Goal: Transaction & Acquisition: Purchase product/service

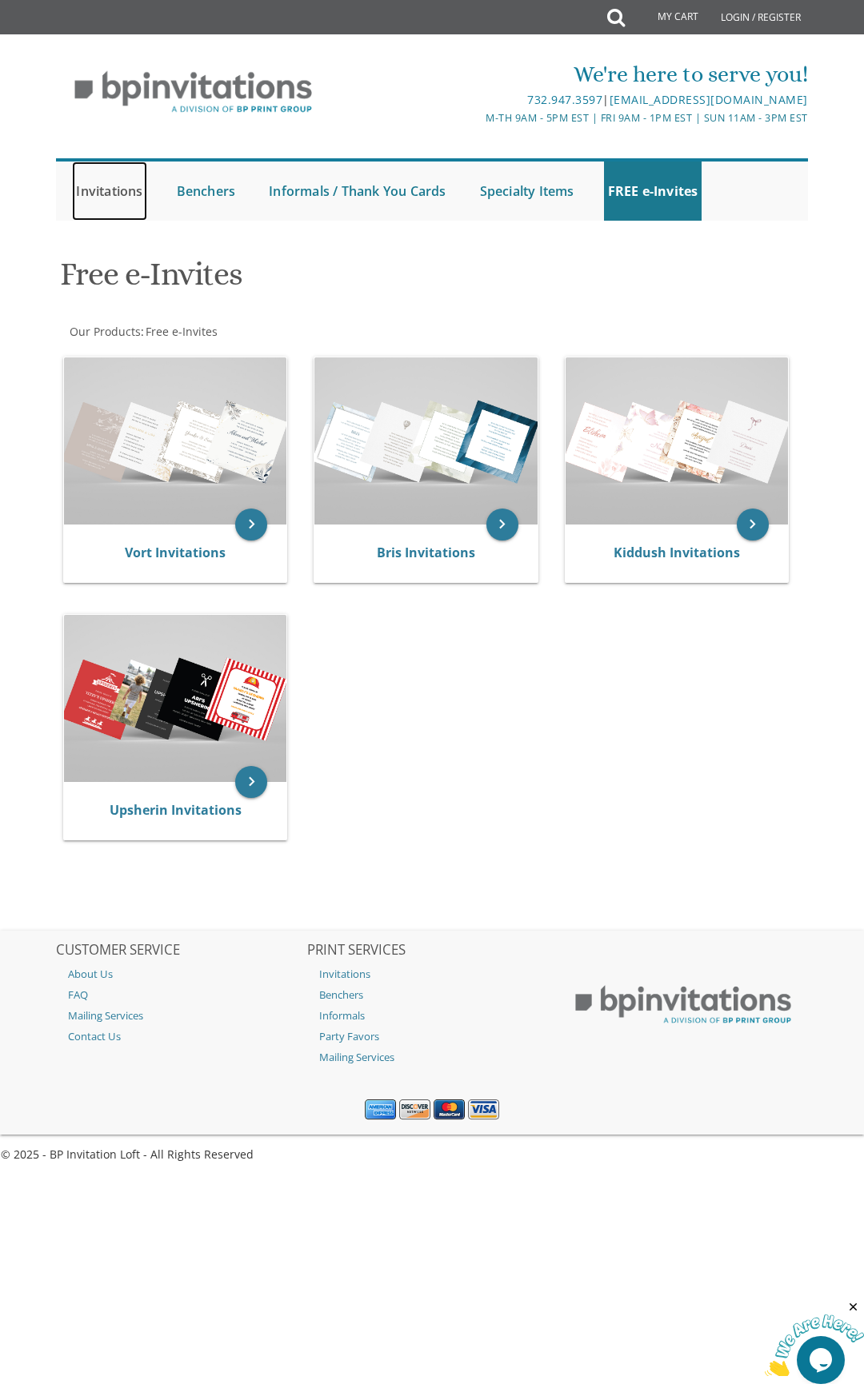
click at [118, 191] on link "Invitations" at bounding box center [109, 191] width 74 height 59
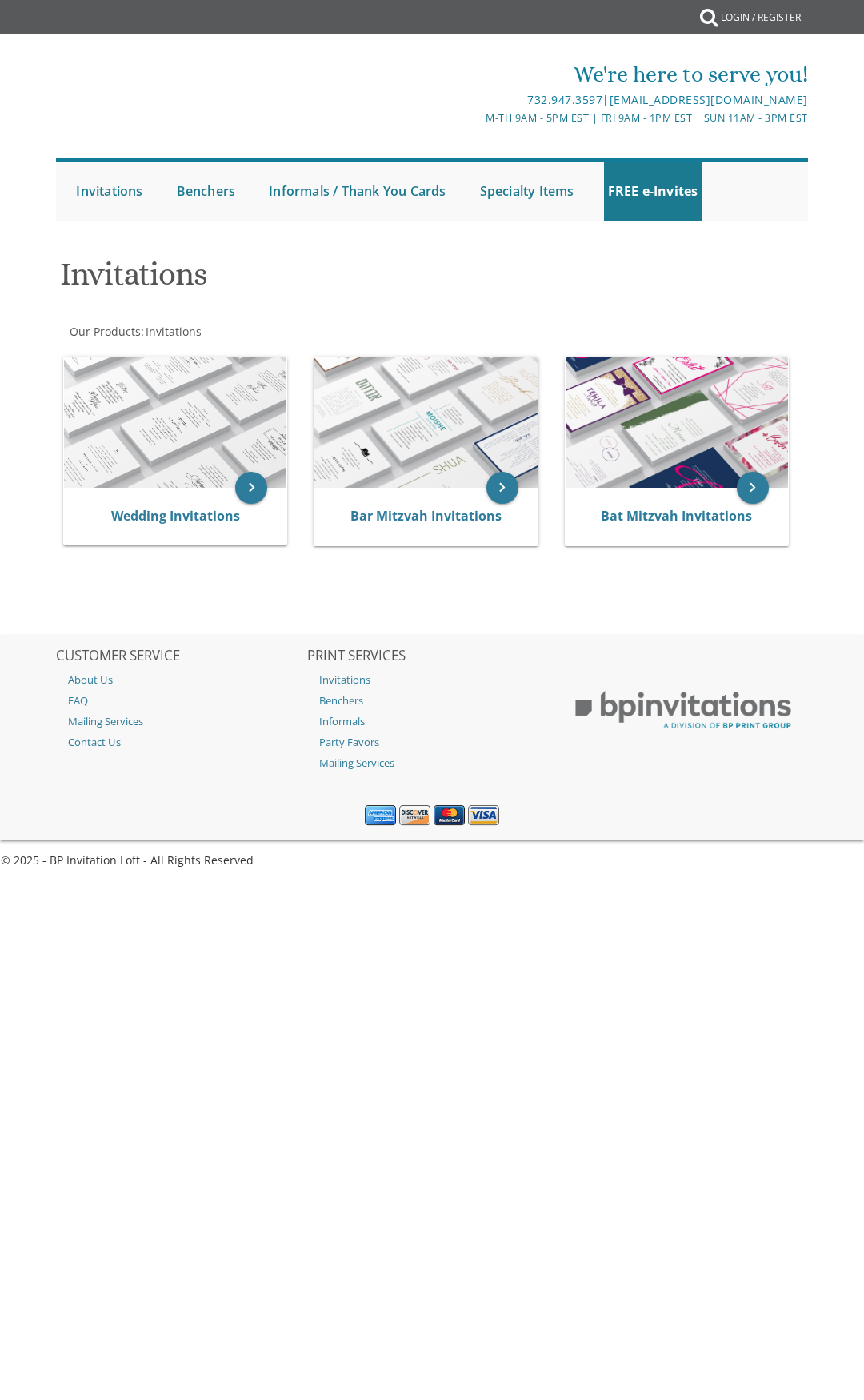
click at [124, 245] on div "Invitations" at bounding box center [432, 276] width 769 height 63
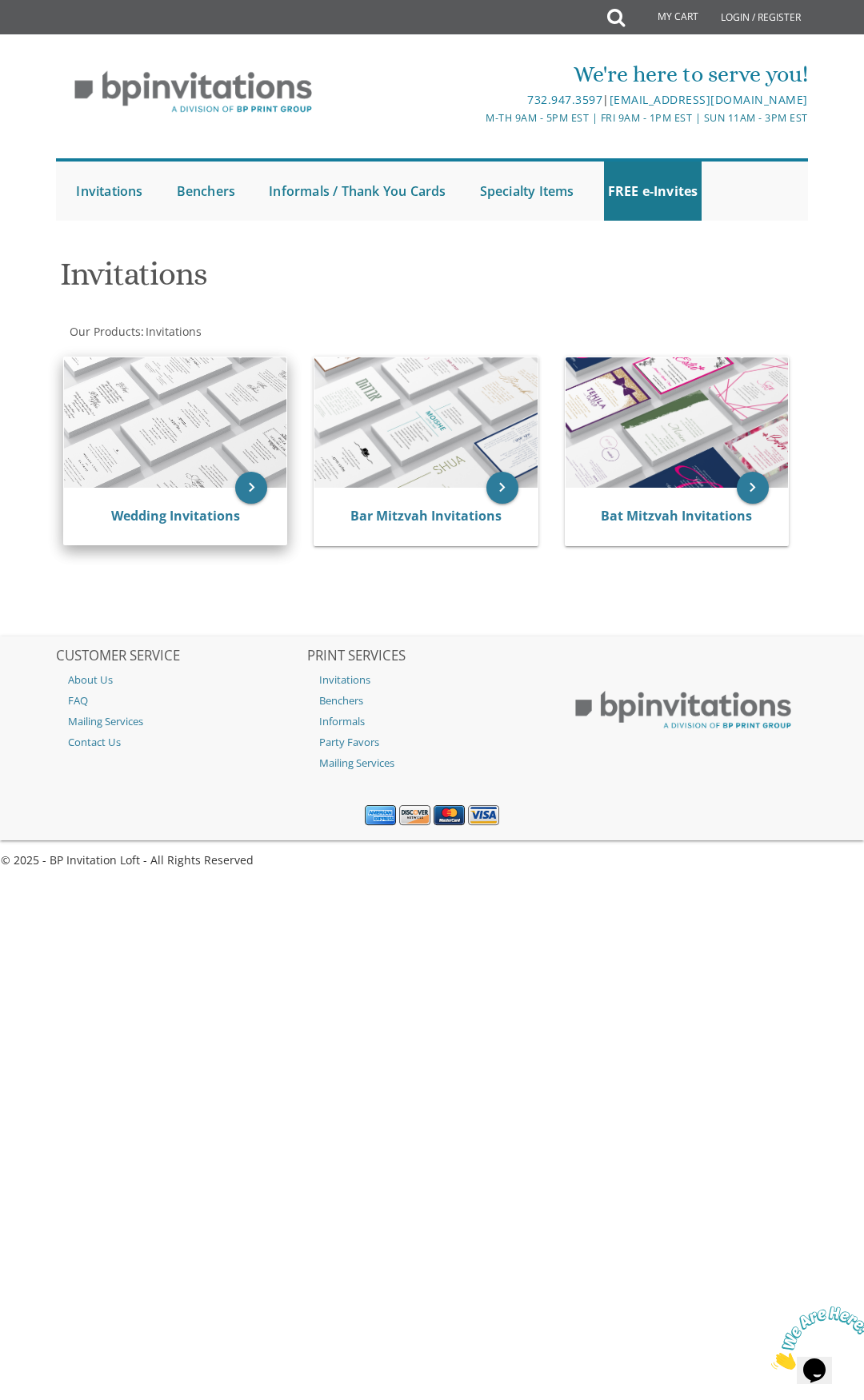
click at [175, 473] on img at bounding box center [175, 422] width 222 height 129
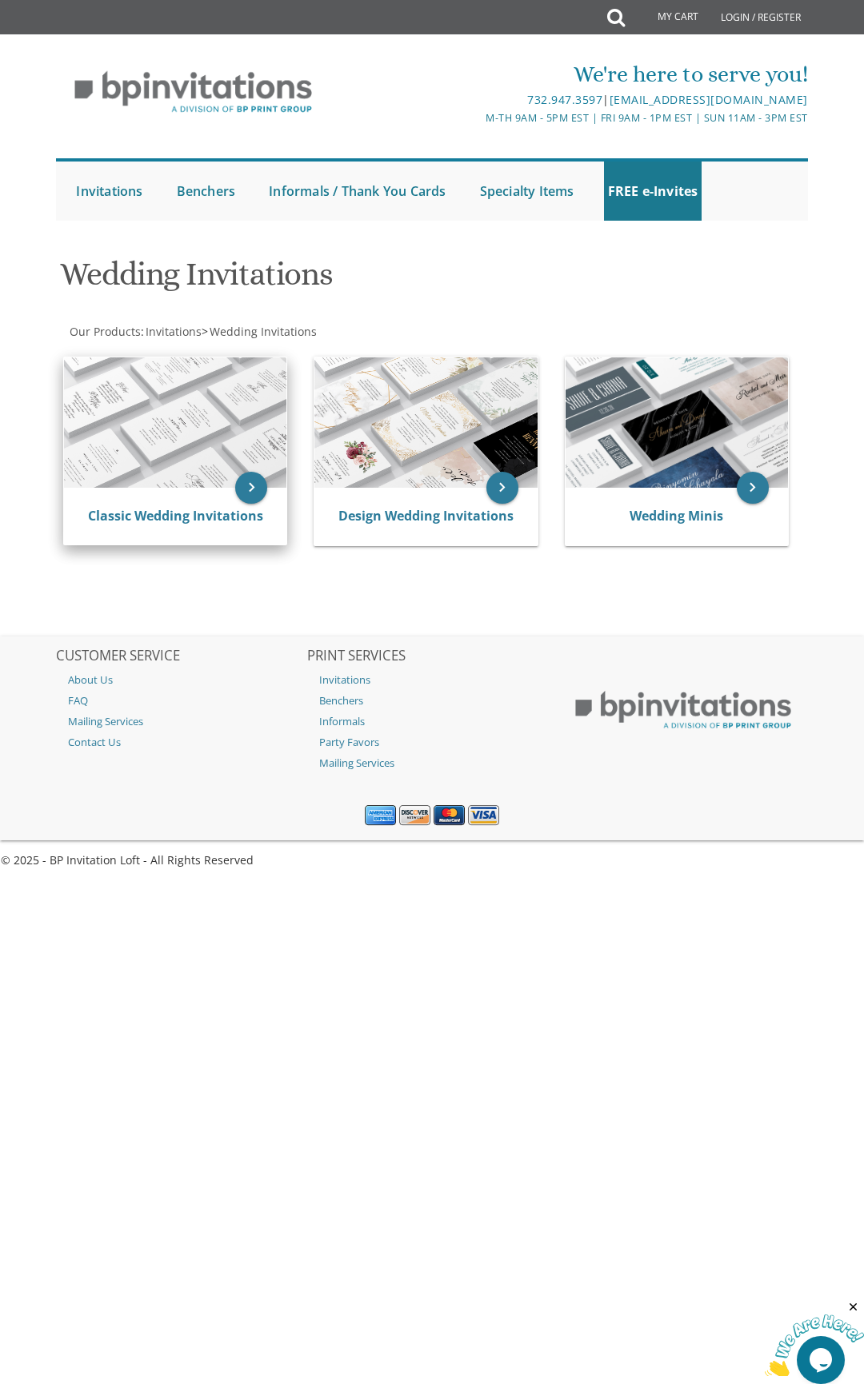
click at [165, 467] on img at bounding box center [175, 422] width 222 height 129
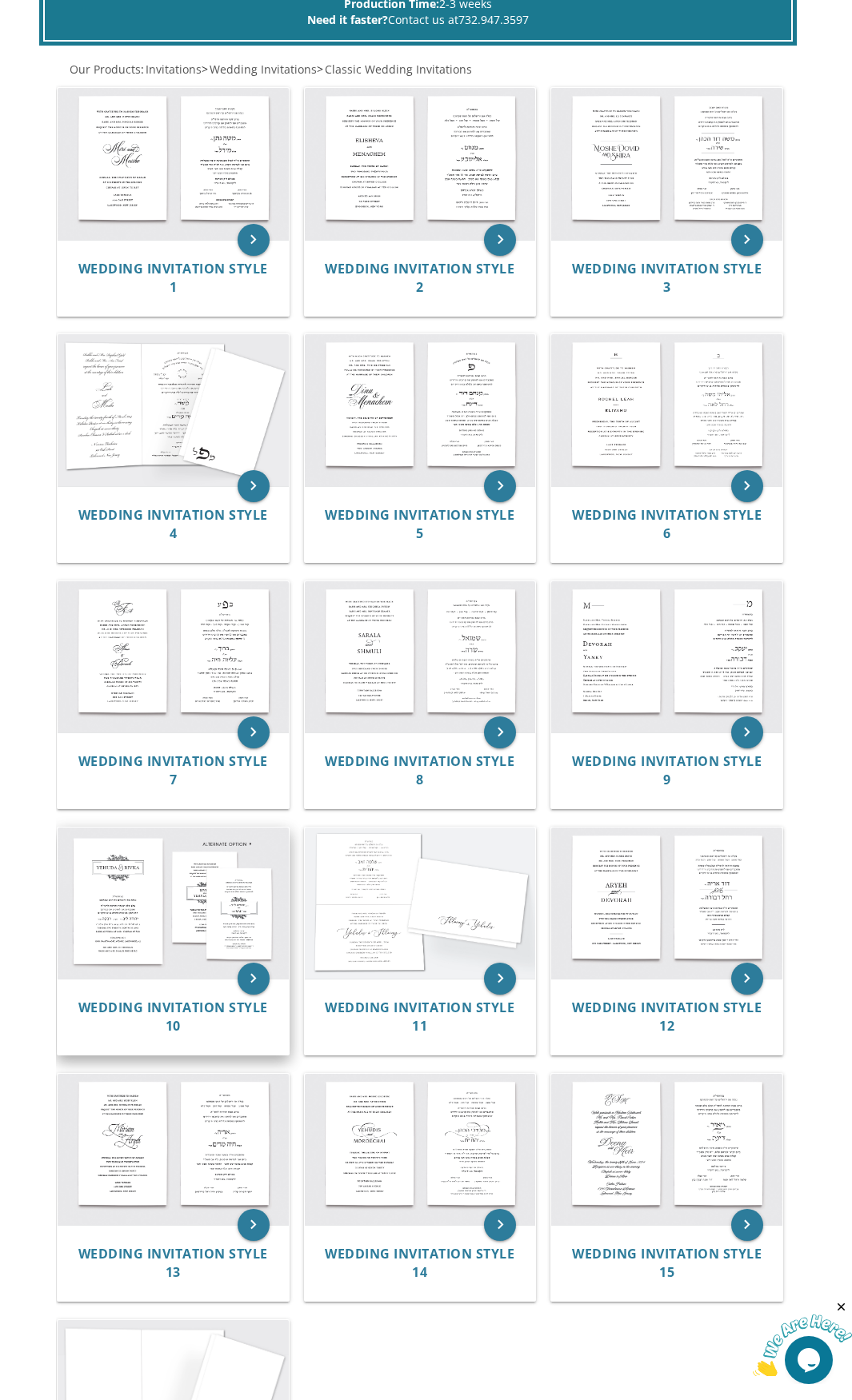
scroll to position [327, 0]
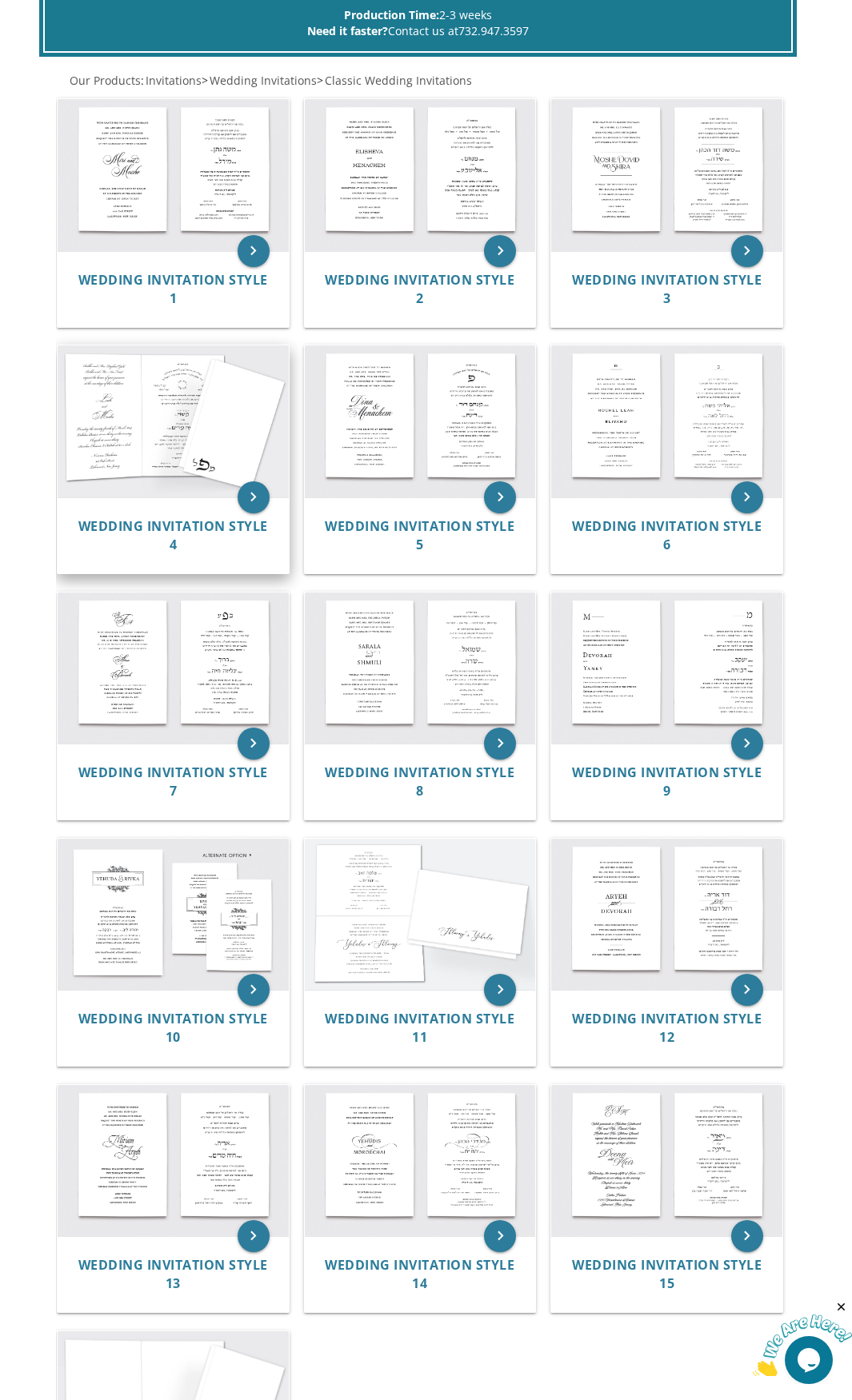
click at [163, 410] on img at bounding box center [173, 421] width 231 height 152
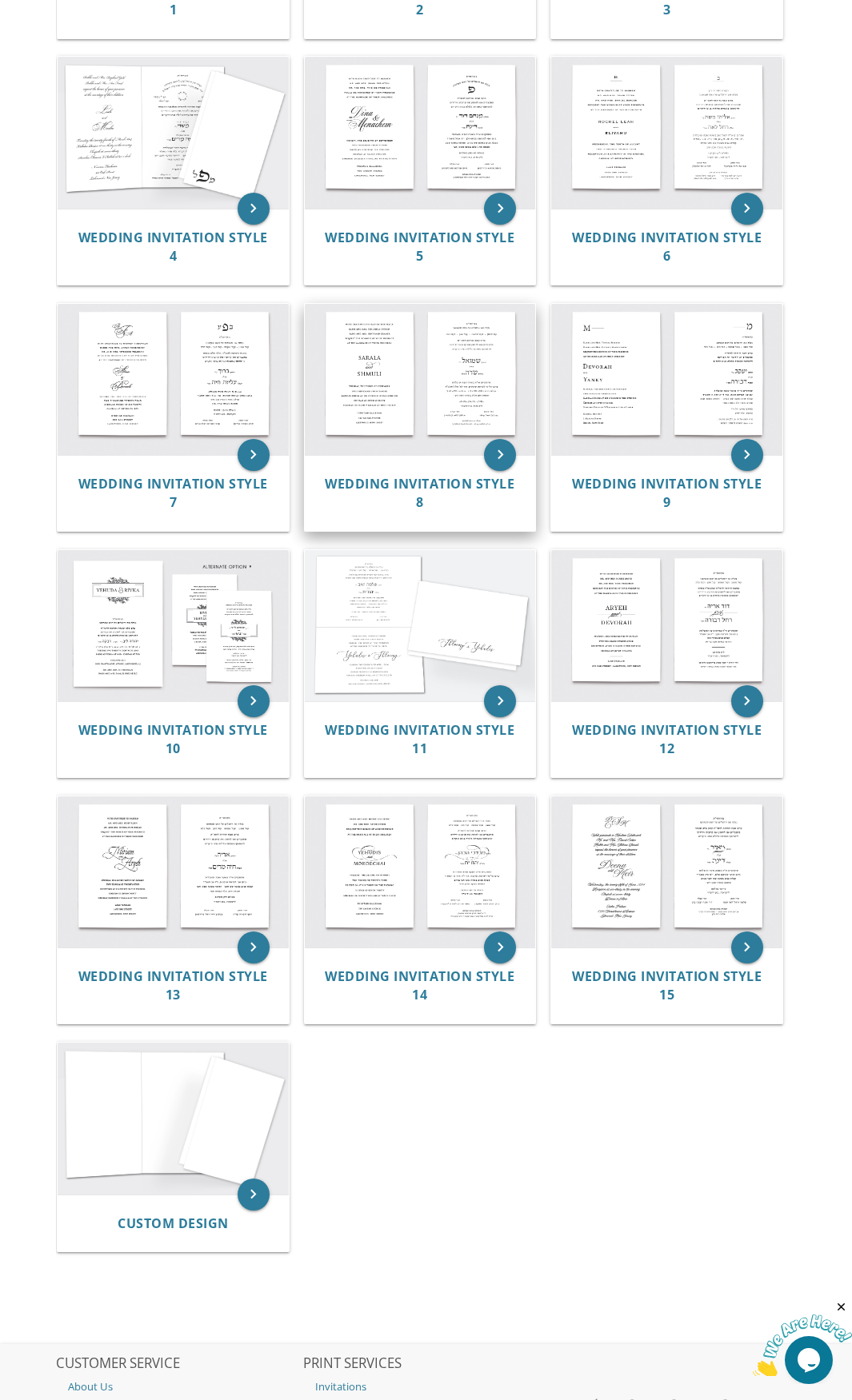
scroll to position [646, 0]
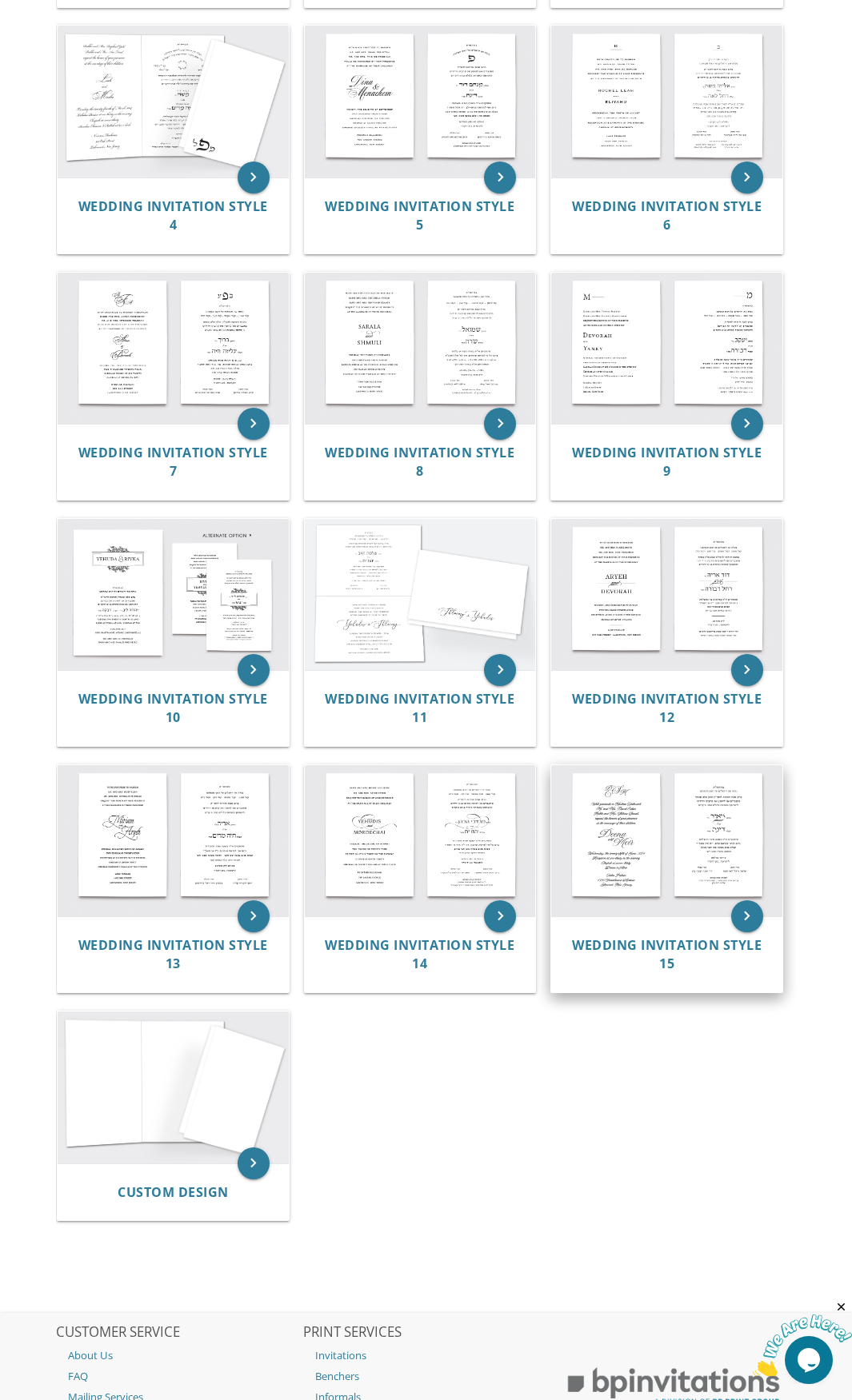
click at [648, 832] on img at bounding box center [667, 841] width 231 height 152
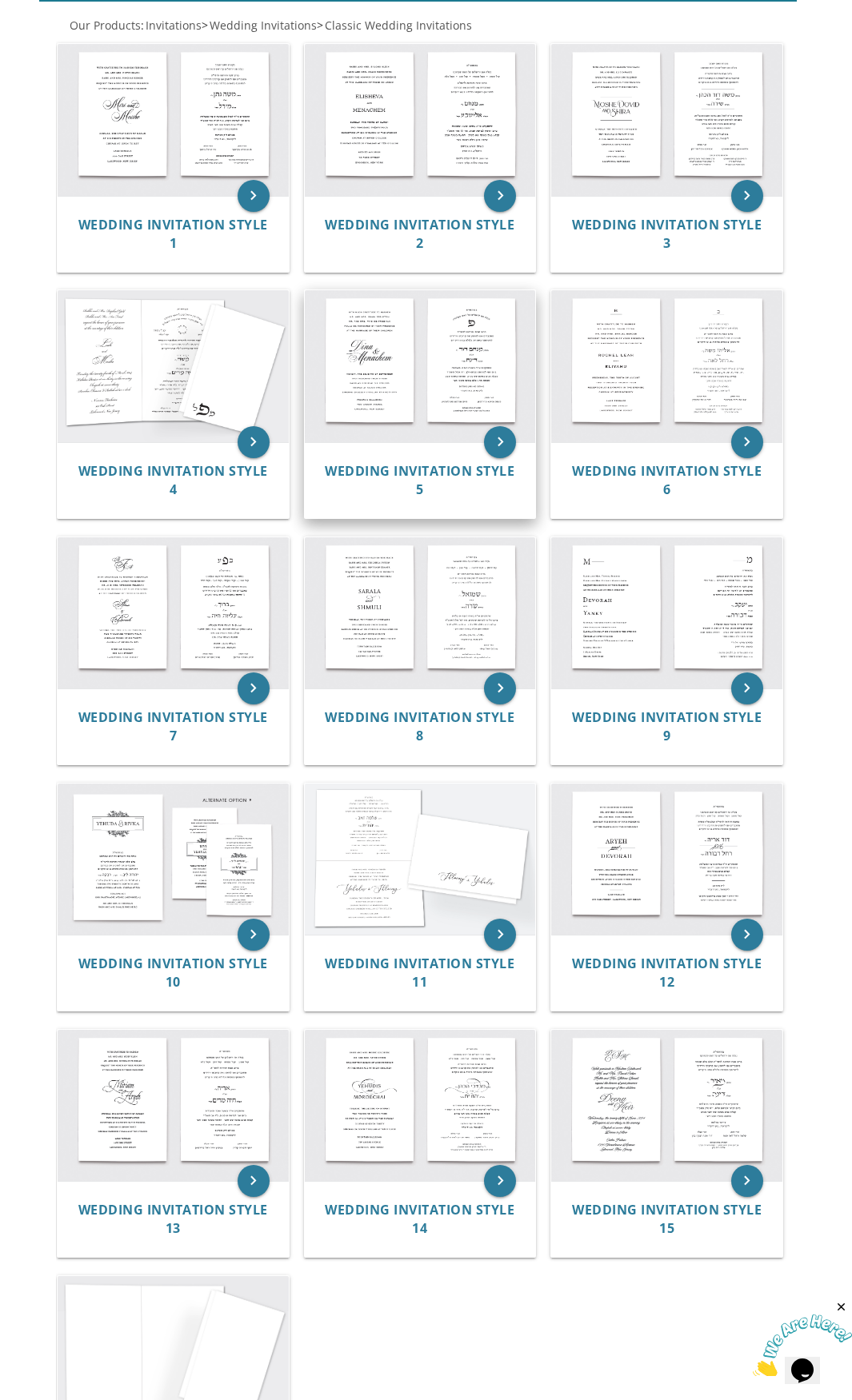
scroll to position [487, 0]
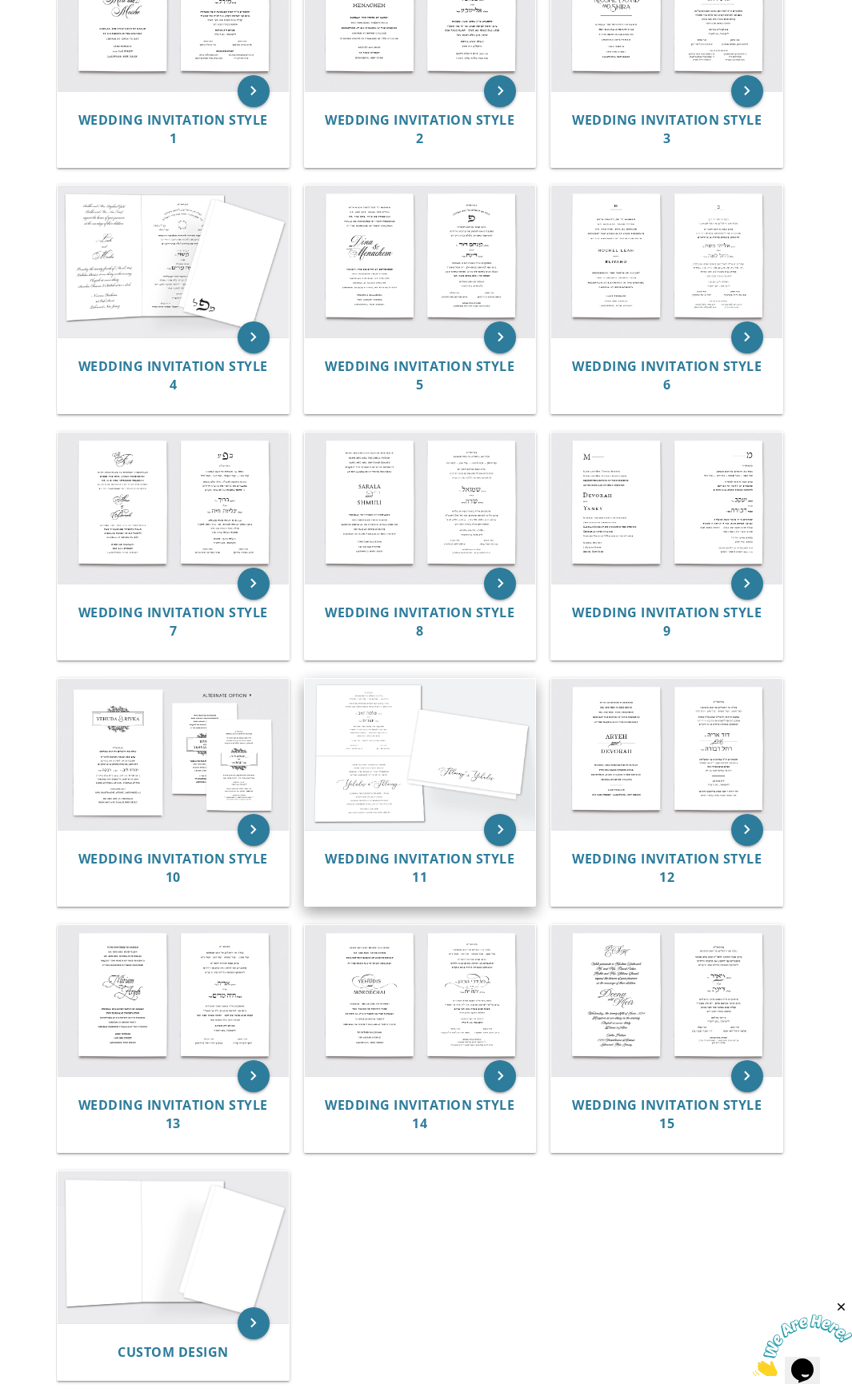
click at [383, 786] on img at bounding box center [420, 755] width 231 height 152
